Goal: Find contact information: Find contact information

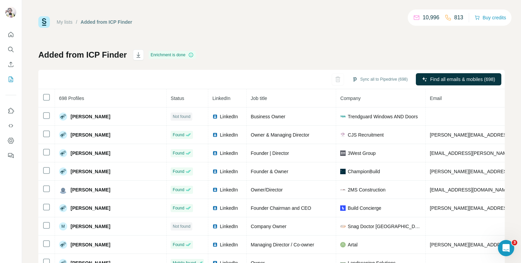
scroll to position [1250, 221]
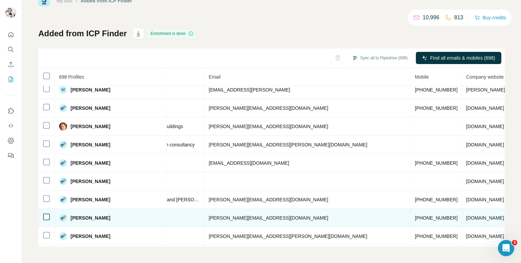
click at [414, 215] on span "[PHONE_NUMBER]" at bounding box center [435, 217] width 43 height 5
copy span "[PHONE_NUMBER]"
click at [410, 209] on td "[PHONE_NUMBER]" at bounding box center [435, 218] width 51 height 18
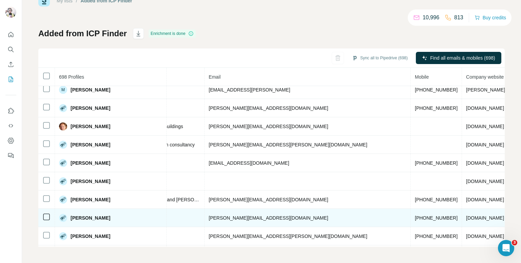
scroll to position [1296, 221]
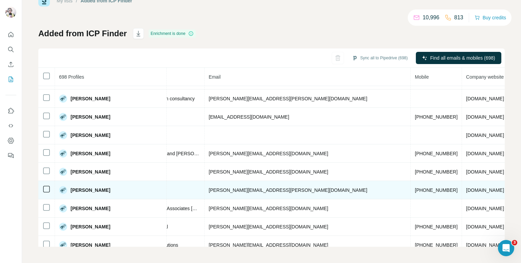
click at [414, 187] on span "[PHONE_NUMBER]" at bounding box center [435, 189] width 43 height 5
copy span "[PHONE_NUMBER]"
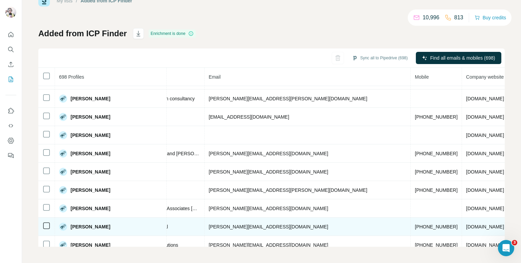
click at [414, 224] on span "[PHONE_NUMBER]" at bounding box center [435, 226] width 43 height 5
copy span "[PHONE_NUMBER]"
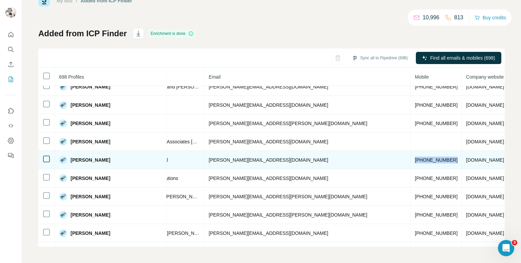
scroll to position [1364, 221]
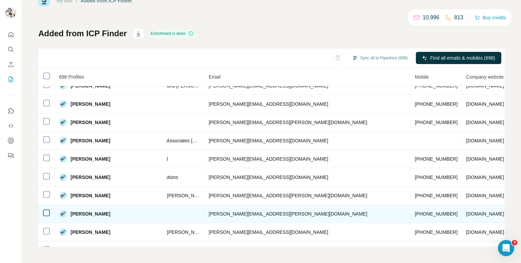
click at [414, 211] on span "[PHONE_NUMBER]" at bounding box center [435, 213] width 43 height 5
copy span "[PHONE_NUMBER]"
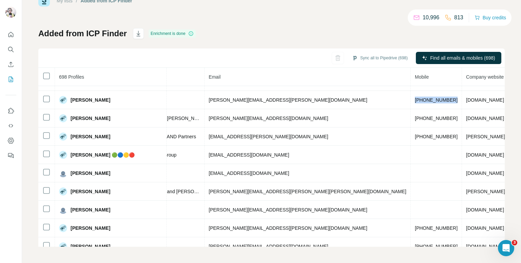
scroll to position [1613, 221]
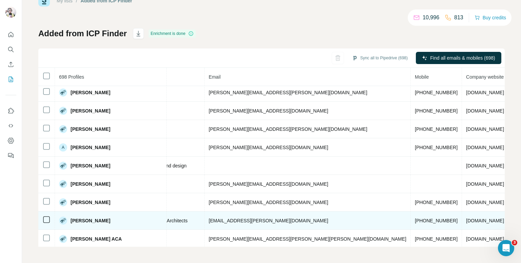
click at [414, 218] on span "[PHONE_NUMBER]" at bounding box center [435, 220] width 43 height 5
copy span "[PHONE_NUMBER]"
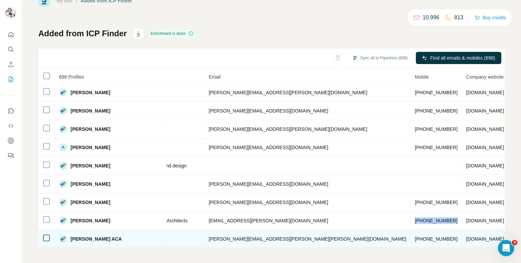
scroll to position [1659, 221]
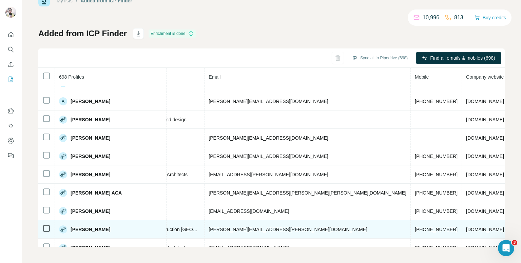
click at [414, 227] on span "[PHONE_NUMBER]" at bounding box center [435, 229] width 43 height 5
copy span "[PHONE_NUMBER]"
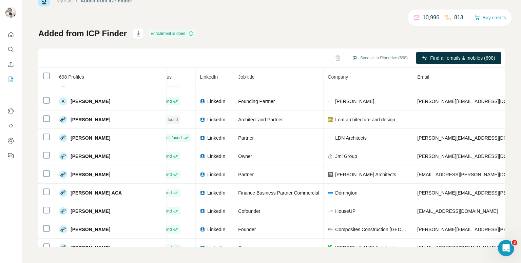
scroll to position [1659, 26]
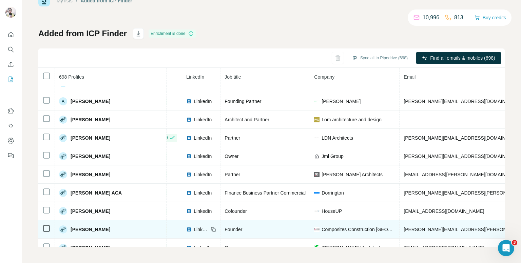
click at [89, 226] on span "[PERSON_NAME]" at bounding box center [90, 229] width 40 height 7
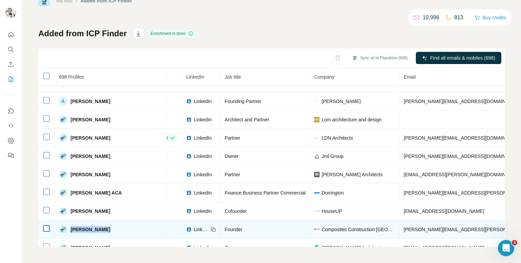
copy span "[PERSON_NAME]"
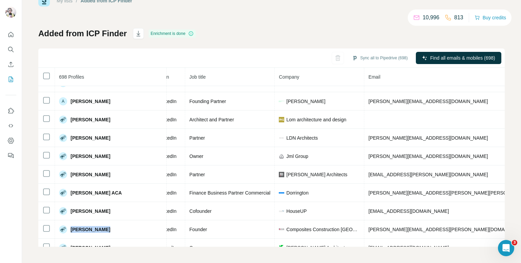
scroll to position [1659, 131]
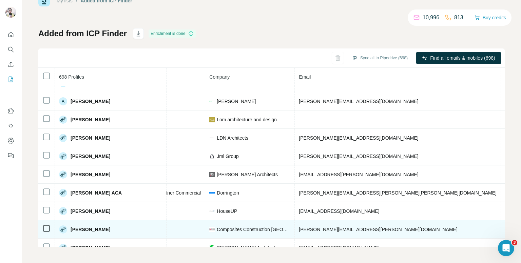
click at [505, 227] on span "[PHONE_NUMBER]" at bounding box center [526, 229] width 43 height 5
copy span "[PHONE_NUMBER]"
click at [305, 227] on span "[PERSON_NAME][EMAIL_ADDRESS][PERSON_NAME][DOMAIN_NAME]" at bounding box center [378, 229] width 159 height 5
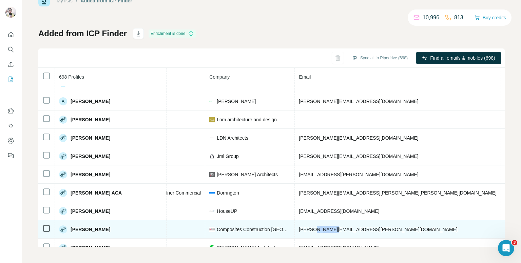
click at [305, 227] on span "[PERSON_NAME][EMAIL_ADDRESS][PERSON_NAME][DOMAIN_NAME]" at bounding box center [378, 229] width 159 height 5
copy span "[PERSON_NAME][EMAIL_ADDRESS][PERSON_NAME][DOMAIN_NAME]"
click at [231, 226] on span "Composites Construction [GEOGRAPHIC_DATA]" at bounding box center [254, 229] width 74 height 7
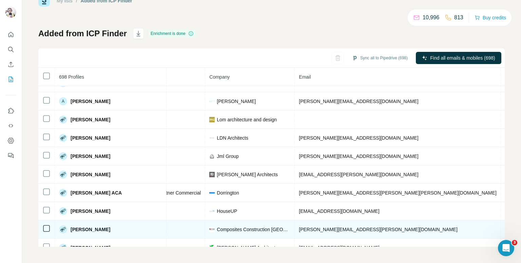
click at [231, 226] on span "Composites Construction [GEOGRAPHIC_DATA]" at bounding box center [254, 229] width 74 height 7
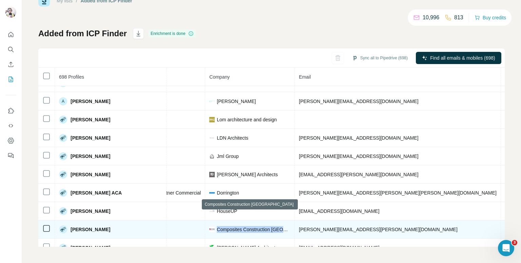
copy span "Composites Construction [GEOGRAPHIC_DATA]"
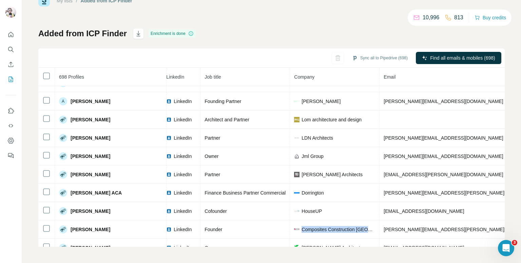
scroll to position [1659, 0]
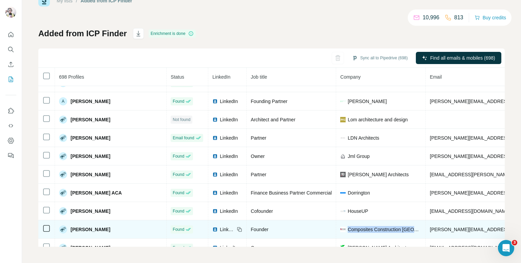
click at [220, 226] on span "LinkedIn" at bounding box center [227, 229] width 15 height 7
